Goal: Entertainment & Leisure: Browse casually

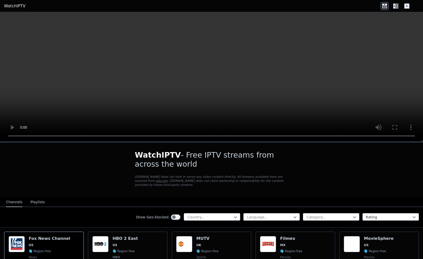
click at [5, 136] on video at bounding box center [211, 77] width 423 height 130
drag, startPoint x: 9, startPoint y: 136, endPoint x: 27, endPoint y: 137, distance: 18.7
click at [9, 136] on video at bounding box center [211, 77] width 423 height 130
click at [207, 74] on video at bounding box center [211, 77] width 423 height 130
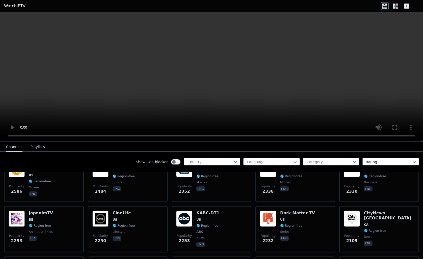
scroll to position [175, 0]
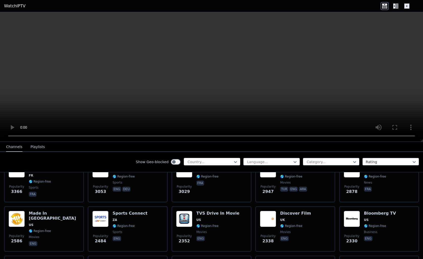
click at [228, 162] on div at bounding box center [210, 162] width 46 height 5
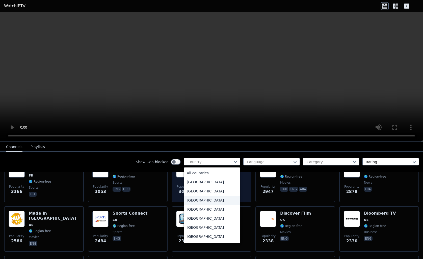
click at [193, 199] on div "[GEOGRAPHIC_DATA]" at bounding box center [212, 200] width 57 height 9
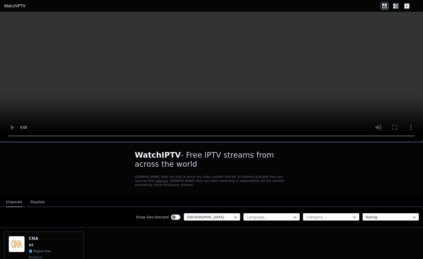
scroll to position [39, 0]
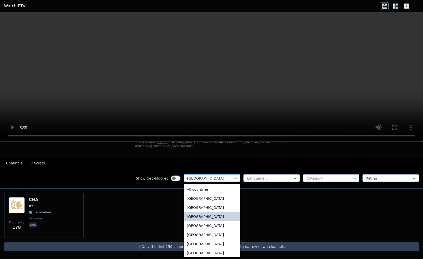
click at [216, 177] on div at bounding box center [210, 178] width 46 height 5
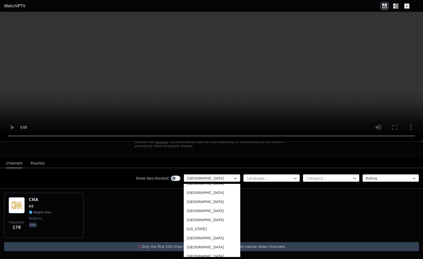
scroll to position [587, 0]
click at [189, 195] on div "[GEOGRAPHIC_DATA]" at bounding box center [212, 192] width 57 height 9
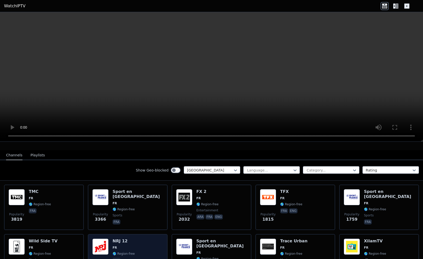
scroll to position [58, 0]
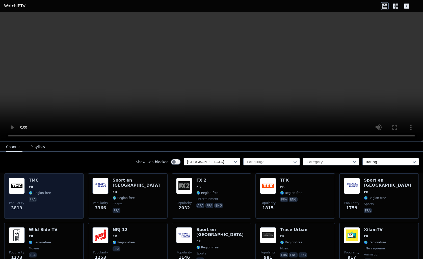
click at [52, 189] on div "Popularity 3819 TMC FR 🌎 Region-free fra" at bounding box center [44, 196] width 71 height 36
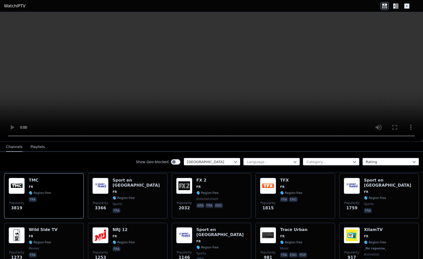
click at [209, 82] on video at bounding box center [211, 77] width 423 height 130
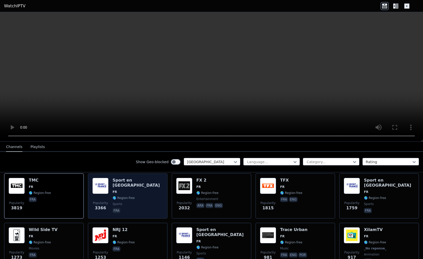
click at [139, 195] on div "Sport en [GEOGRAPHIC_DATA] FR 🌎 Region-free sports fra" at bounding box center [138, 196] width 50 height 36
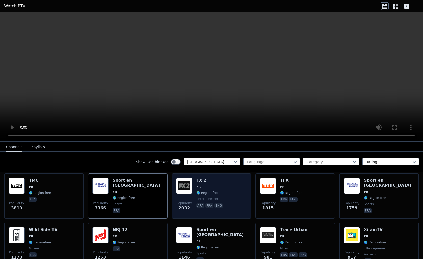
click at [203, 197] on span "entertainment" at bounding box center [207, 199] width 22 height 4
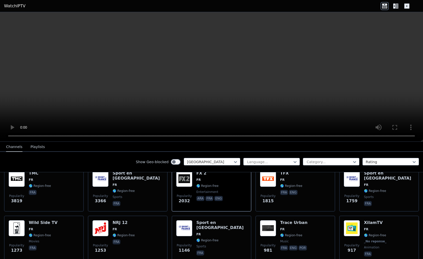
click at [399, 121] on video at bounding box center [211, 77] width 423 height 130
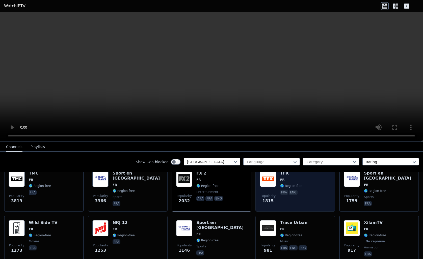
click at [303, 189] on div "Popularity 1815 TFX FR 🌎 Region-free fra eng" at bounding box center [295, 189] width 71 height 36
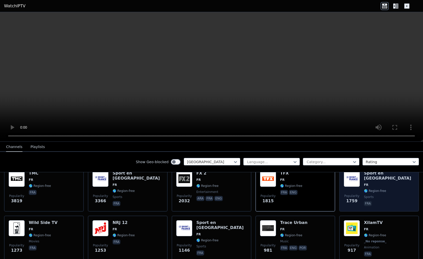
click at [370, 201] on span "fra" at bounding box center [389, 204] width 50 height 6
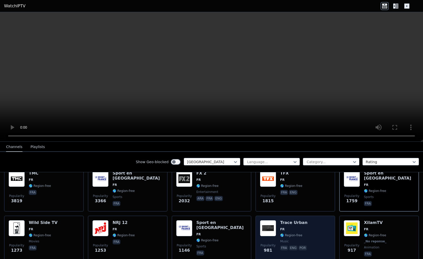
click at [303, 240] on span "music" at bounding box center [294, 242] width 28 height 4
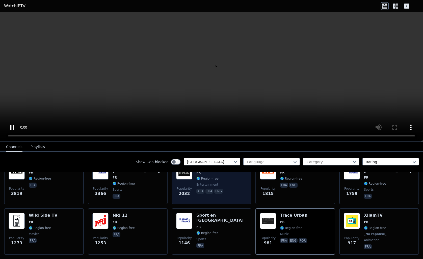
scroll to position [74, 0]
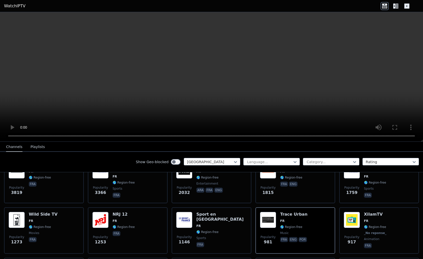
click at [392, 45] on video at bounding box center [211, 77] width 423 height 130
click at [367, 80] on video at bounding box center [211, 77] width 423 height 130
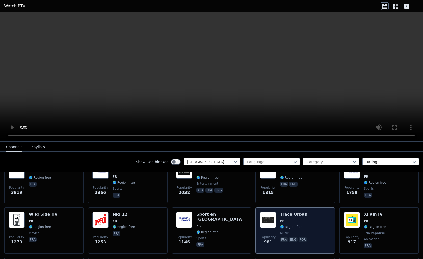
click at [312, 228] on div "Popularity 981 Trace Urban FR 🌎 Region-free music fra eng por" at bounding box center [295, 230] width 71 height 37
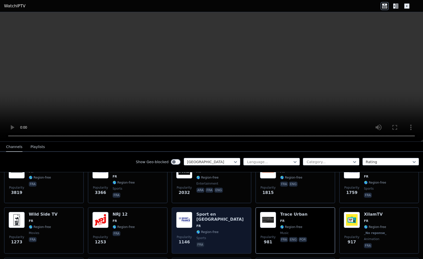
click at [223, 230] on span "🌎 Region-free" at bounding box center [221, 232] width 50 height 4
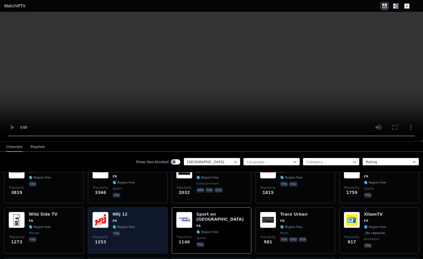
click at [145, 228] on div "Popularity 1253 NRJ 12 FR 🌎 Region-free fra" at bounding box center [127, 230] width 71 height 37
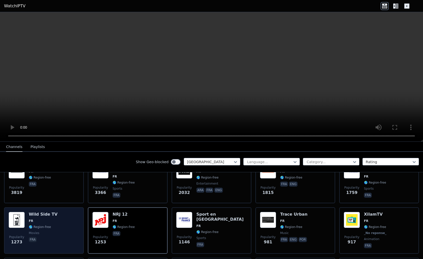
click at [74, 234] on div "Popularity 1273 Wild Side TV FR 🌎 Region-free movies fra" at bounding box center [44, 230] width 71 height 37
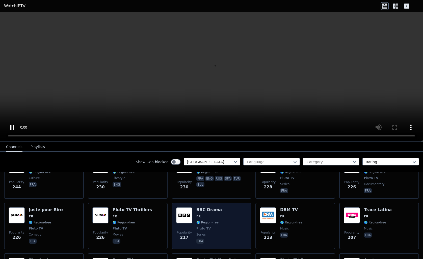
scroll to position [276, 0]
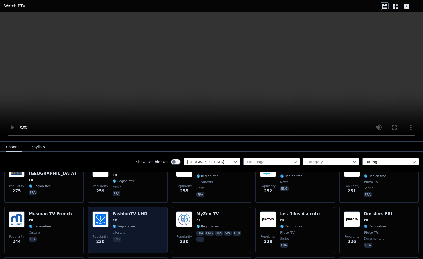
click at [146, 228] on div "Popularity 230 FashionTV UHD FR 🌎 Region-free lifestyle eng" at bounding box center [127, 230] width 71 height 37
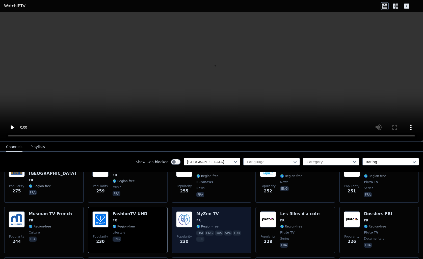
click at [212, 224] on div "MyZen TV FR 🌎 Region-free fra eng rus spa tur bul" at bounding box center [221, 230] width 50 height 37
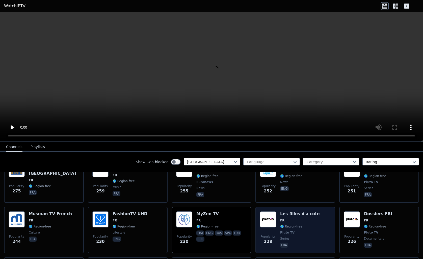
click at [321, 223] on div "Popularity 228 Les filles d'a cote FR 🌎 Region-free Pluto TV series fra" at bounding box center [295, 230] width 71 height 37
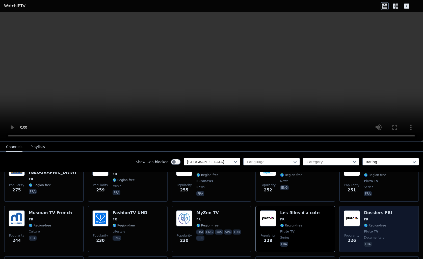
click at [381, 231] on span "Pluto TV" at bounding box center [378, 232] width 28 height 4
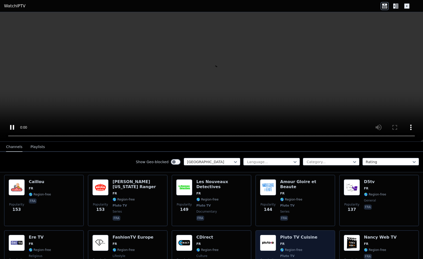
scroll to position [524, 0]
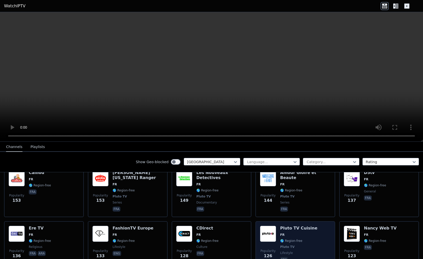
click at [289, 233] on span "FR" at bounding box center [298, 235] width 37 height 4
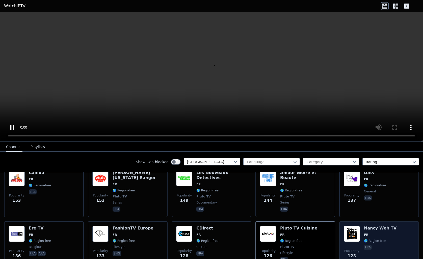
click at [387, 239] on span "🌎 Region-free" at bounding box center [380, 241] width 33 height 4
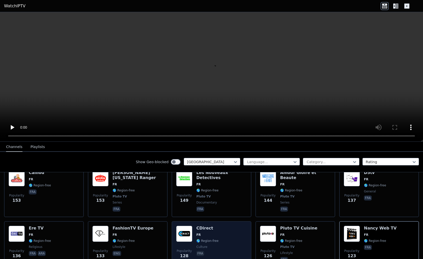
click at [203, 239] on span "🌎 Region-free" at bounding box center [207, 241] width 22 height 4
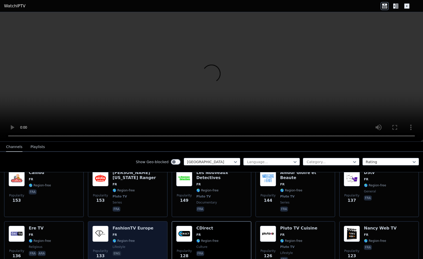
click at [126, 233] on span "FR" at bounding box center [133, 235] width 41 height 4
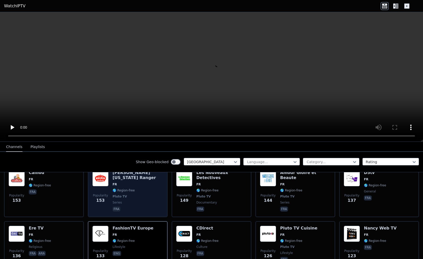
click at [136, 201] on span "series" at bounding box center [138, 203] width 50 height 4
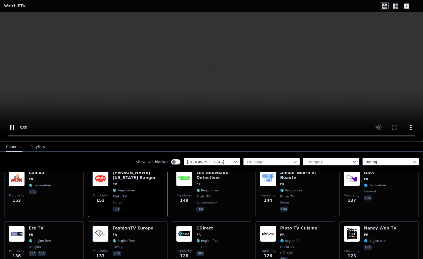
scroll to position [513, 0]
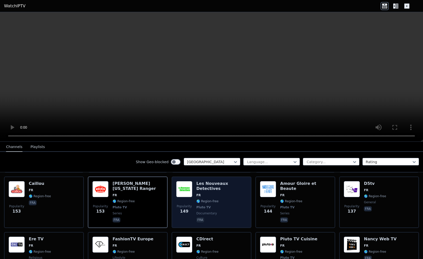
click at [196, 200] on div "Les Nouveaux Detectives FR 🌎 Region-free Pluto TV documentary fra" at bounding box center [221, 202] width 50 height 42
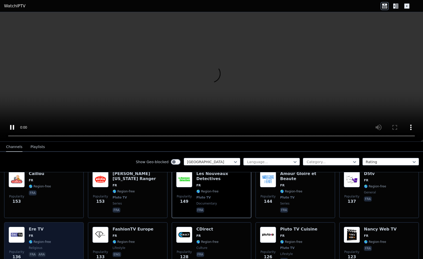
scroll to position [551, 0]
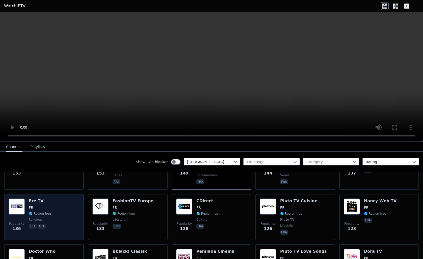
click at [54, 214] on div "Popularity 136 Ere TV FR 🌎 Region-free religious fra ara" at bounding box center [44, 217] width 71 height 37
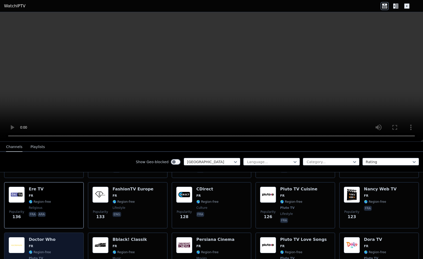
click at [65, 237] on div "Popularity 120 Doctor Who FR 🌎 Region-free Pluto TV series fra" at bounding box center [44, 255] width 71 height 37
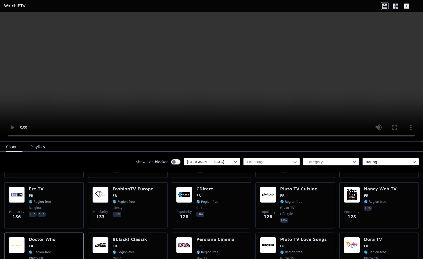
scroll to position [39, 0]
